Goal: Task Accomplishment & Management: Manage account settings

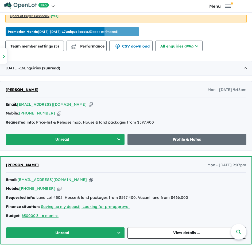
scroll to position [402, 0]
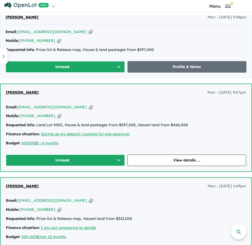
drag, startPoint x: 39, startPoint y: 92, endPoint x: 6, endPoint y: 95, distance: 32.4
click at [6, 95] on div "[PERSON_NAME] Mon - [DATE] 9:07pm" at bounding box center [126, 94] width 240 height 11
click at [57, 118] on icon "button" at bounding box center [59, 116] width 4 height 6
click at [89, 108] on icon "button" at bounding box center [91, 107] width 4 height 6
click at [81, 160] on button "Unread" at bounding box center [65, 160] width 119 height 11
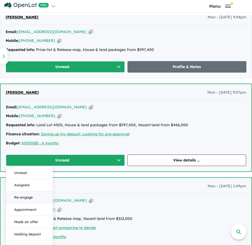
click at [38, 196] on button "Re-engage" at bounding box center [29, 197] width 46 height 12
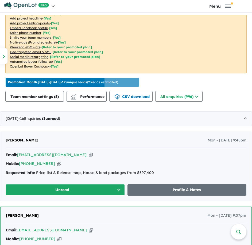
scroll to position [269, 0]
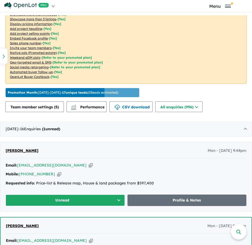
click at [89, 165] on icon "button" at bounding box center [91, 166] width 4 height 6
drag, startPoint x: 32, startPoint y: 151, endPoint x: 5, endPoint y: 150, distance: 27.5
click at [5, 150] on div "[PERSON_NAME] - [DATE] 9:48pm Email: [EMAIL_ADDRESS][DOMAIN_NAME] Copied! Mobil…" at bounding box center [125, 176] width 251 height 69
copy span "[PERSON_NAME]"
click at [89, 164] on icon "button" at bounding box center [91, 166] width 4 height 6
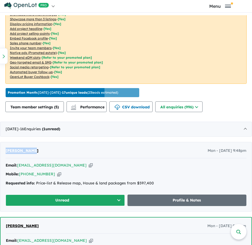
copy span "[PERSON_NAME]"
click at [57, 175] on icon "button" at bounding box center [59, 174] width 4 height 6
copy span "[PERSON_NAME]"
click at [73, 202] on button "Unread" at bounding box center [65, 200] width 119 height 11
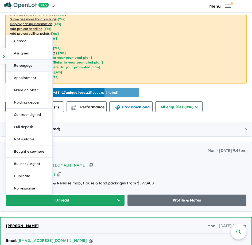
click at [26, 67] on button "Re-engage" at bounding box center [29, 66] width 46 height 12
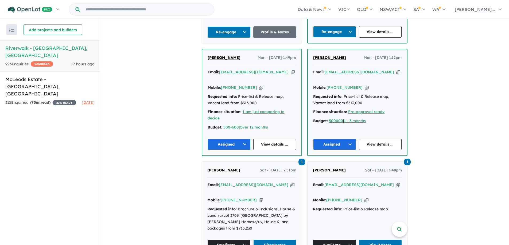
scroll to position [321, 0]
